Goal: Task Accomplishment & Management: Complete application form

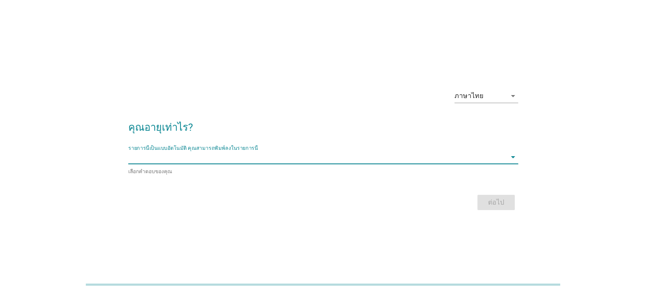
click at [333, 157] on input "รายการนี้เป็นแบบอัตโนมัติ คุณสามารถพิมพ์ลงในรายการนี้" at bounding box center [317, 157] width 378 height 14
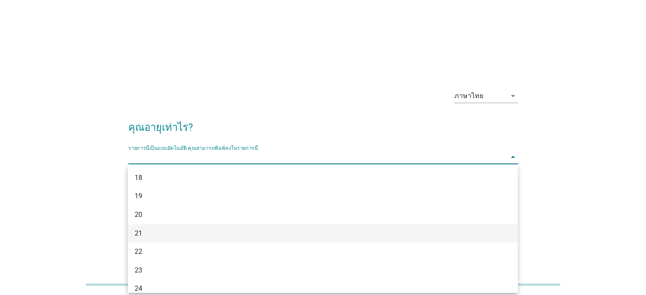
click at [250, 237] on div "21" at bounding box center [307, 233] width 345 height 10
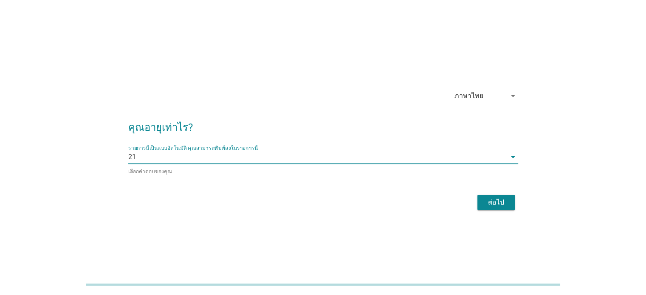
click at [500, 201] on div "ต่อไป" at bounding box center [496, 202] width 24 height 10
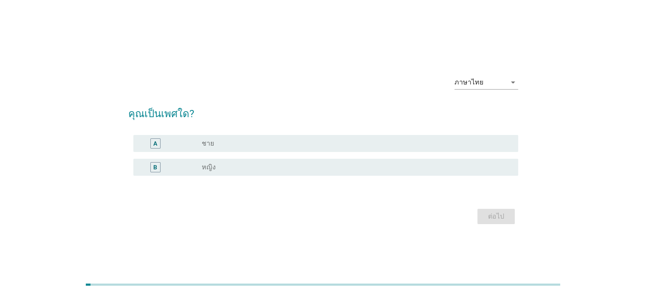
click at [212, 141] on label "ชาย" at bounding box center [208, 143] width 12 height 8
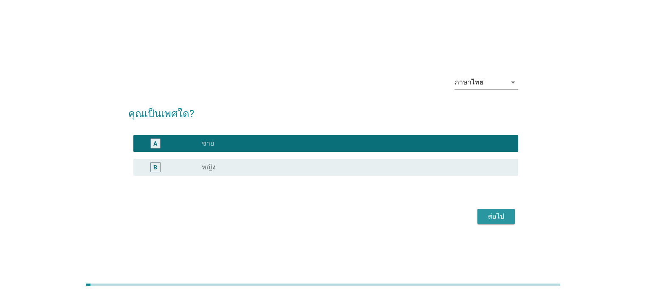
click at [502, 218] on div "ต่อไป" at bounding box center [496, 216] width 24 height 10
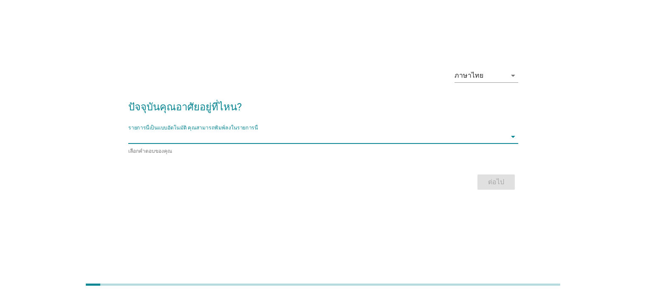
scroll to position [20, 0]
click at [233, 135] on input "รายการนี้เป็นแบบอัตโนมัติ คุณสามารถพิมพ์ลงในรายการนี้" at bounding box center [317, 137] width 378 height 14
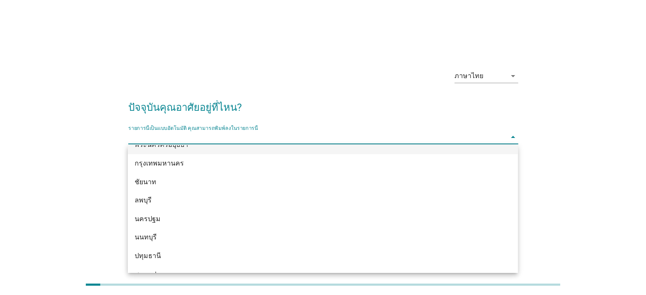
scroll to position [722, 0]
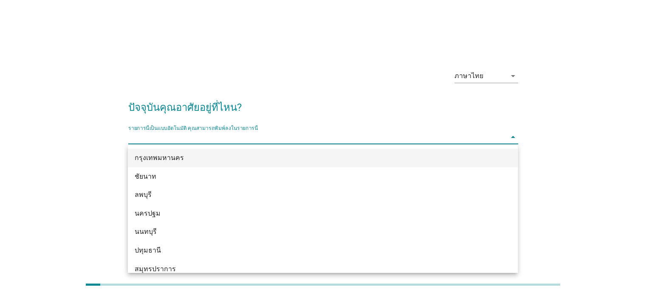
click at [214, 160] on div "กรุงเทพมหานคร" at bounding box center [307, 158] width 345 height 10
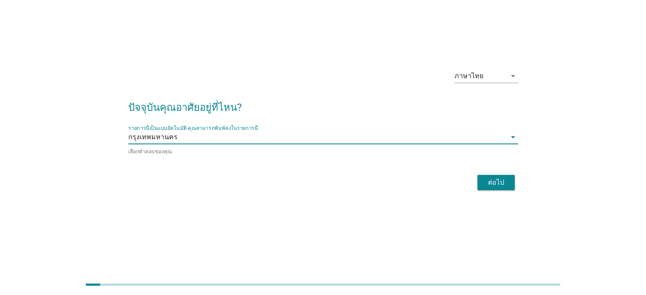
click at [484, 181] on div "ต่อไป" at bounding box center [496, 182] width 24 height 10
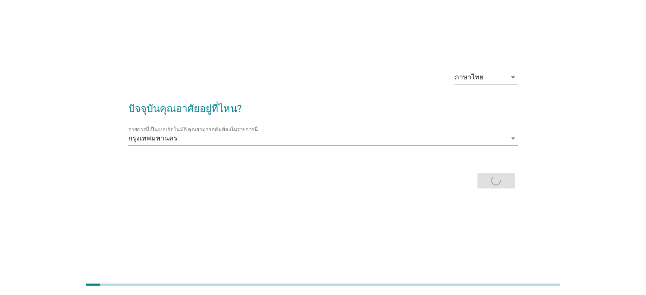
scroll to position [0, 0]
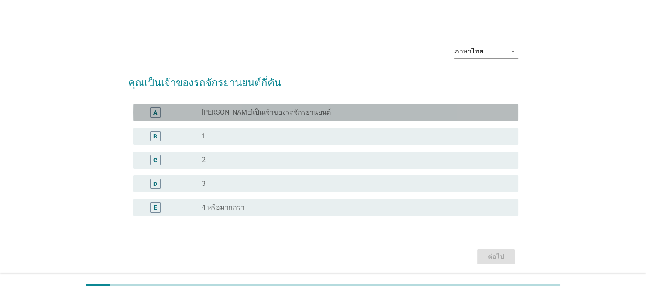
click at [267, 112] on label "[PERSON_NAME]เป็นเจ้าของรถจักรยานยนต์" at bounding box center [266, 112] width 129 height 8
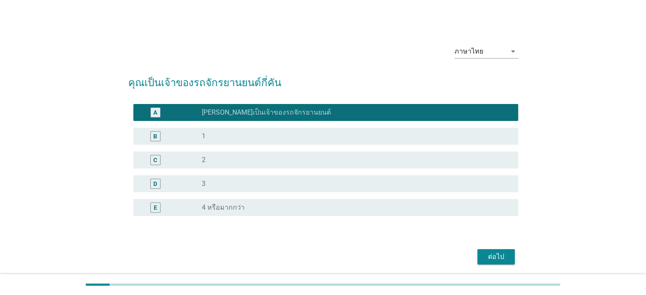
click at [487, 254] on div "ต่อไป" at bounding box center [496, 257] width 24 height 10
